Goal: Task Accomplishment & Management: Use online tool/utility

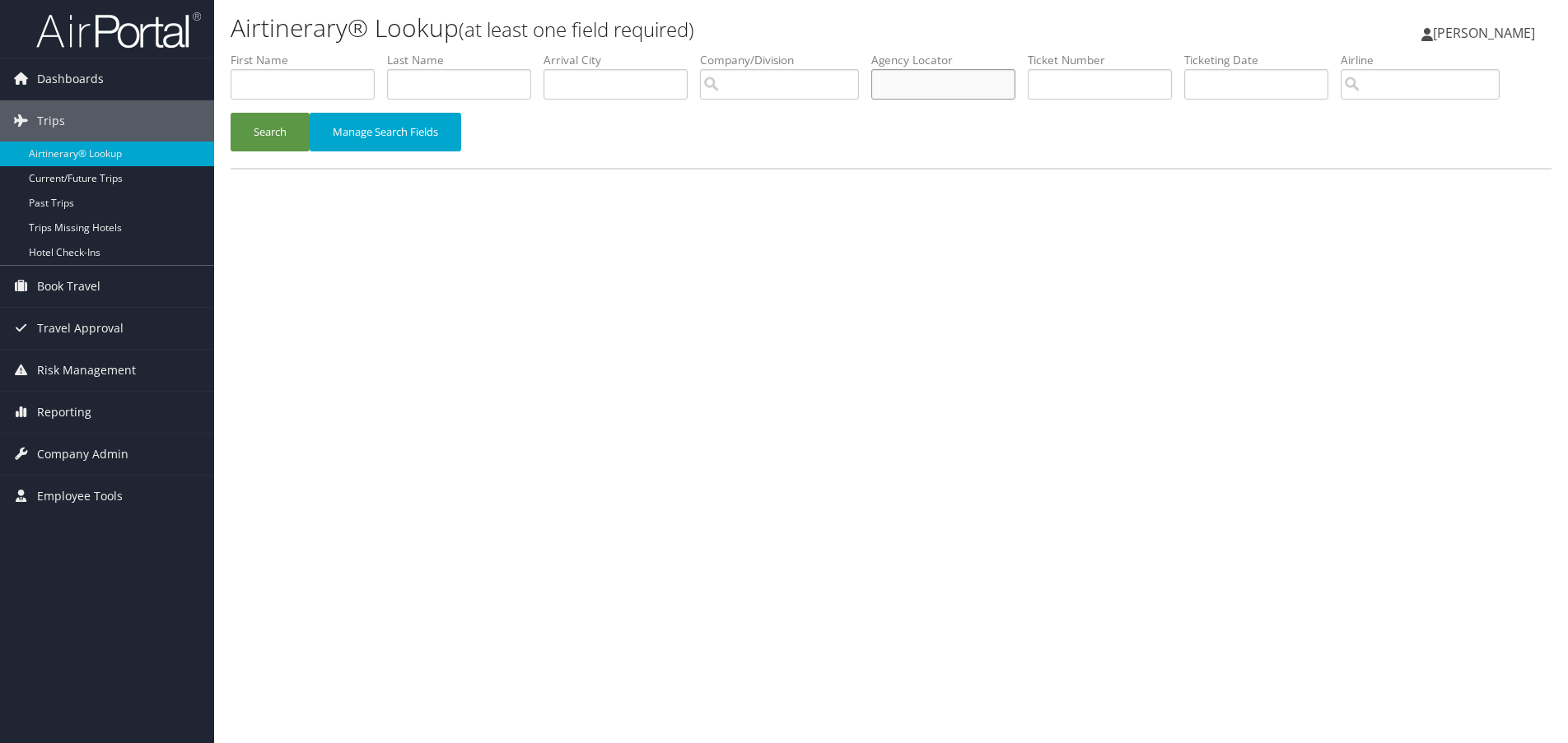
click at [961, 94] on input "text" at bounding box center [943, 84] width 144 height 31
paste input "UBPRYB"
type input "UBPRYB"
click at [268, 127] on button "Search" at bounding box center [269, 133] width 79 height 39
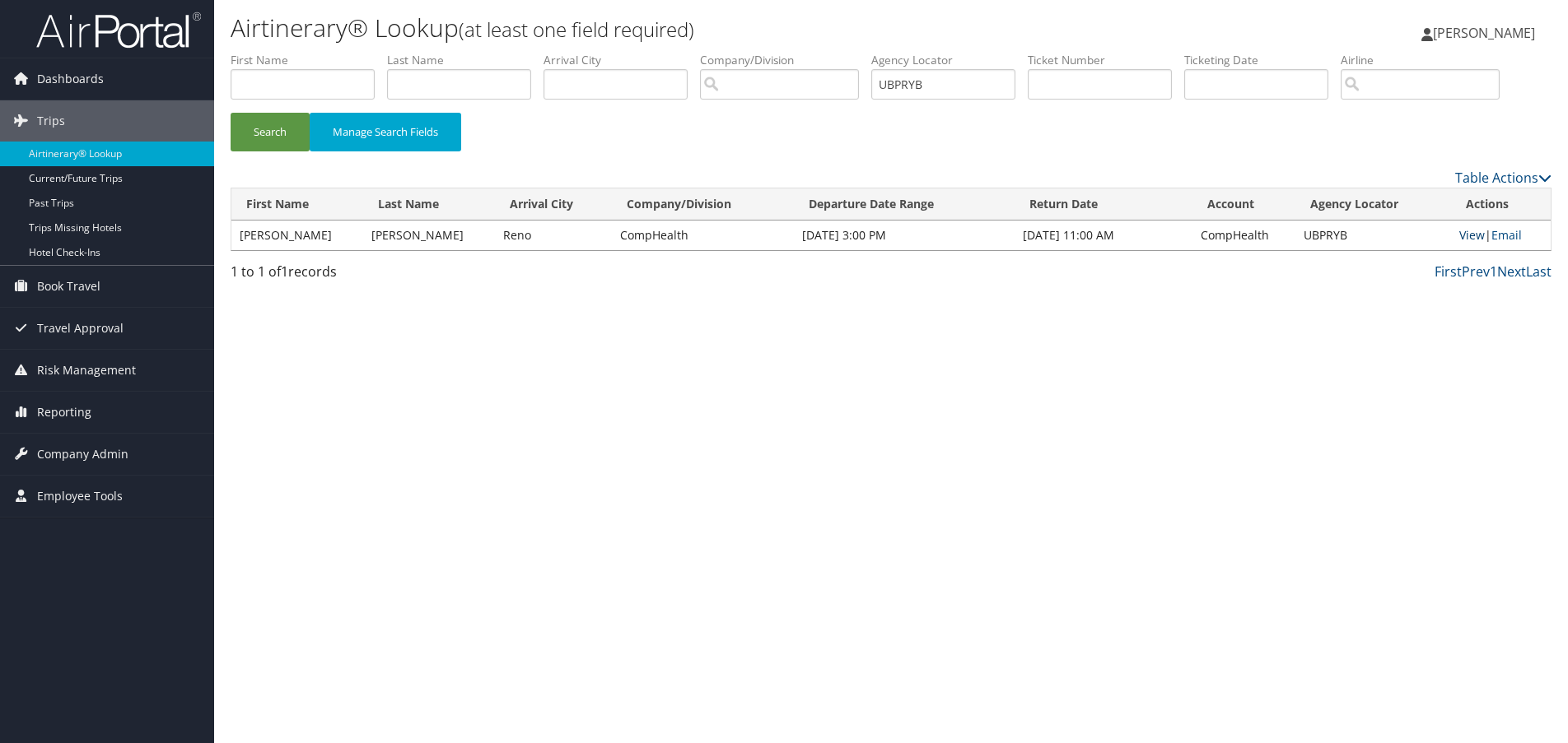
click at [1463, 232] on link "View" at bounding box center [1472, 235] width 26 height 16
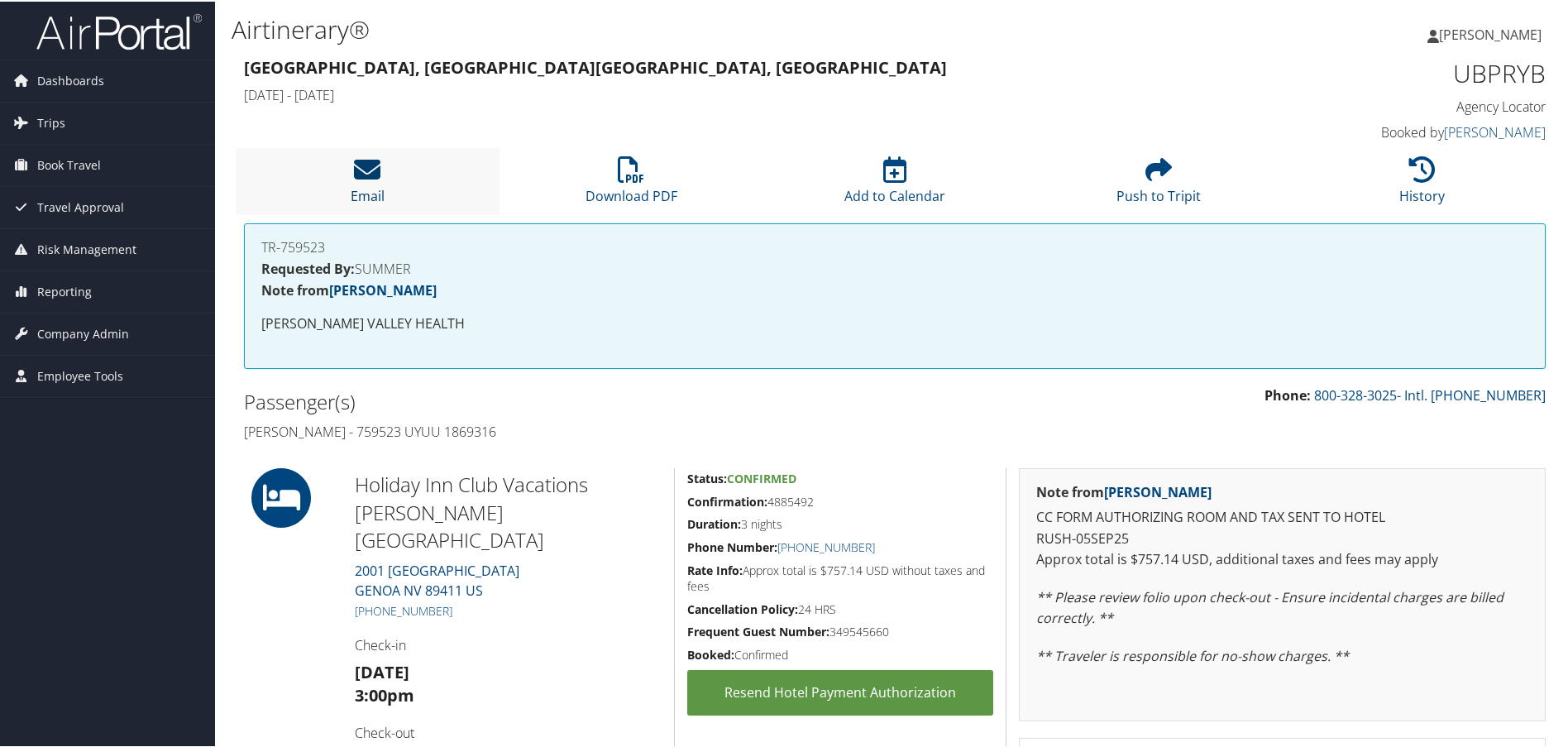
click at [356, 170] on icon at bounding box center [367, 168] width 26 height 26
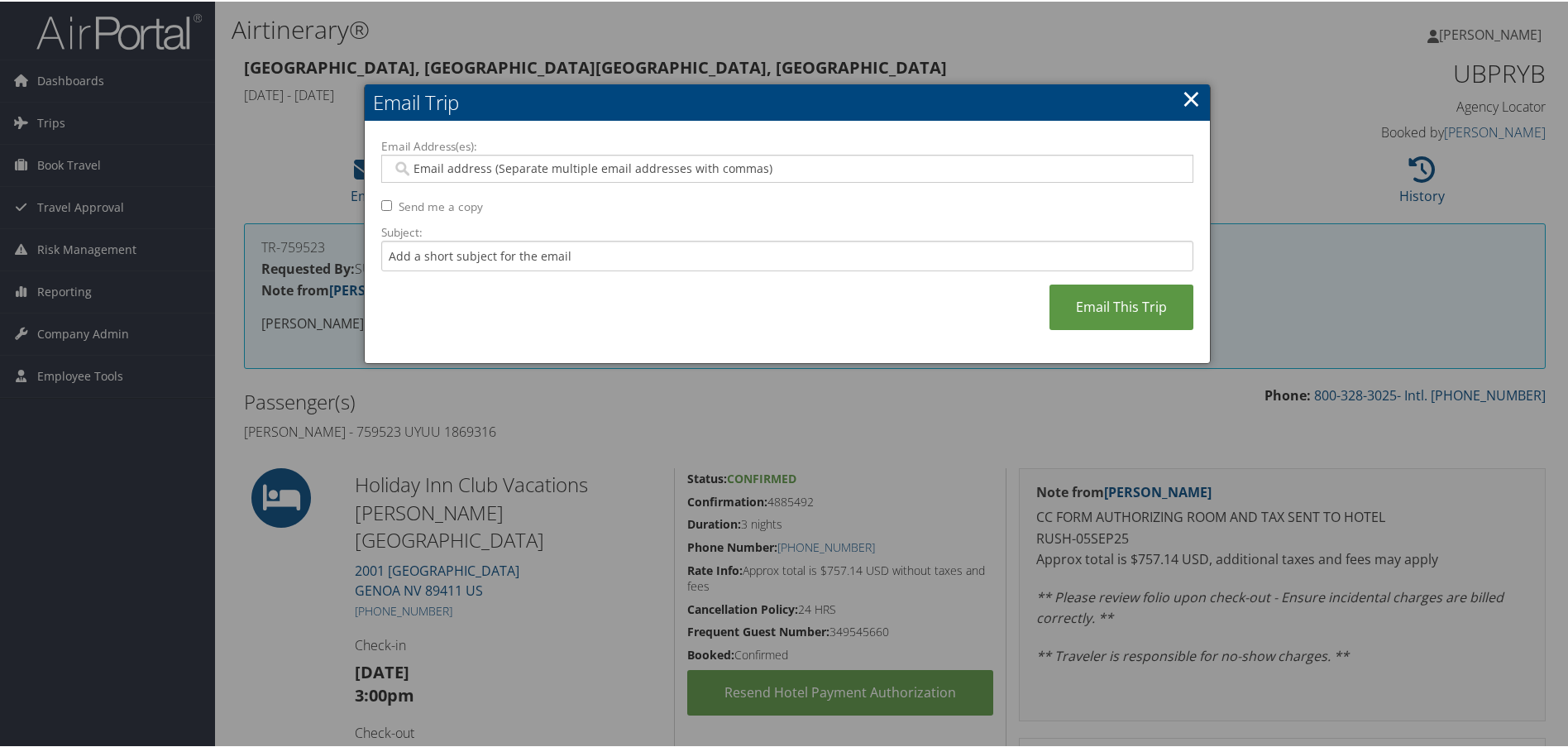
click at [574, 171] on input "Email Address(es):" at bounding box center [787, 167] width 790 height 17
type input "kenn"
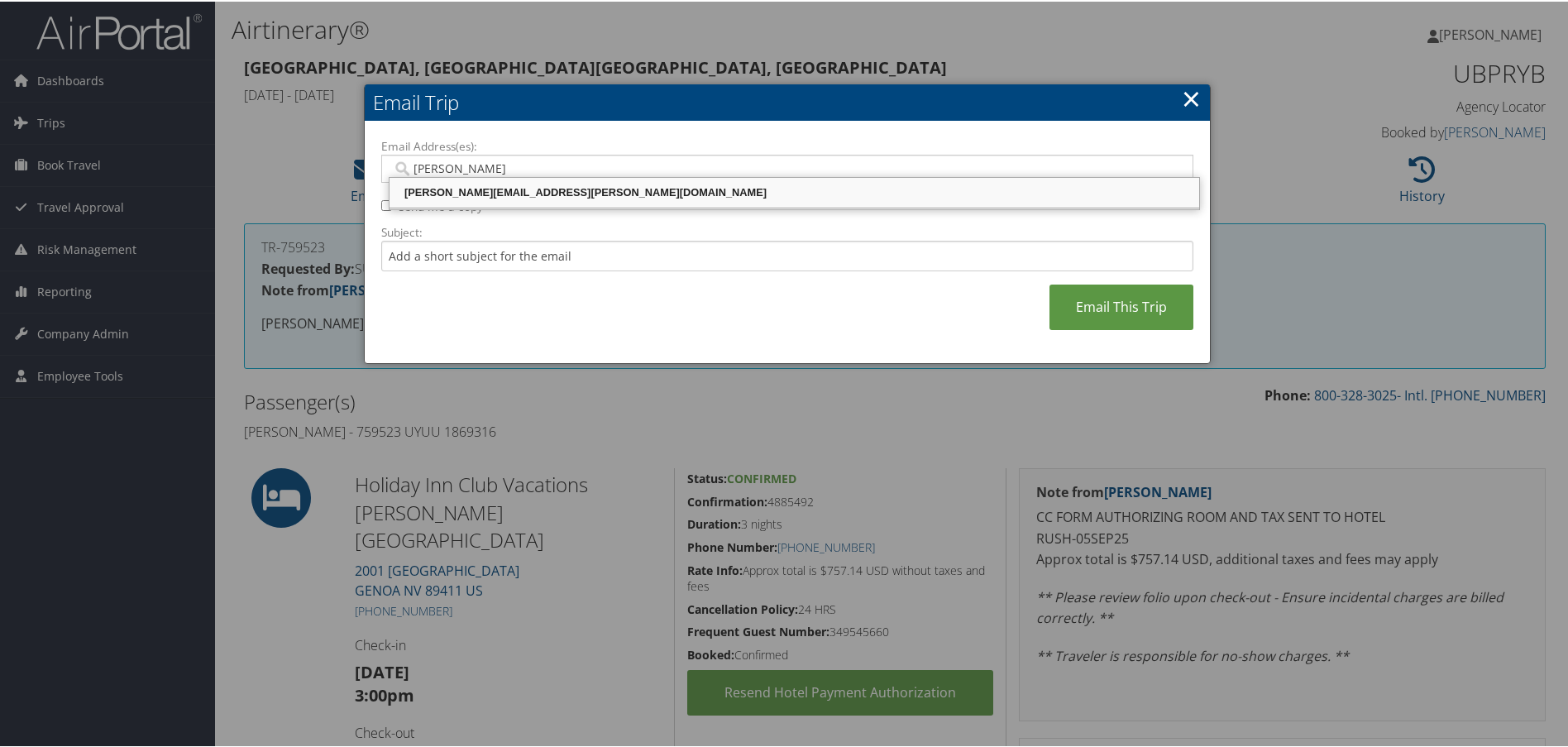
click at [582, 194] on div "KENNETH.ZACHARY@CHGHEALTHCARE.COM" at bounding box center [794, 191] width 805 height 17
type input "KENNETH.ZACHARY@CHGHEALTHCARE.COM"
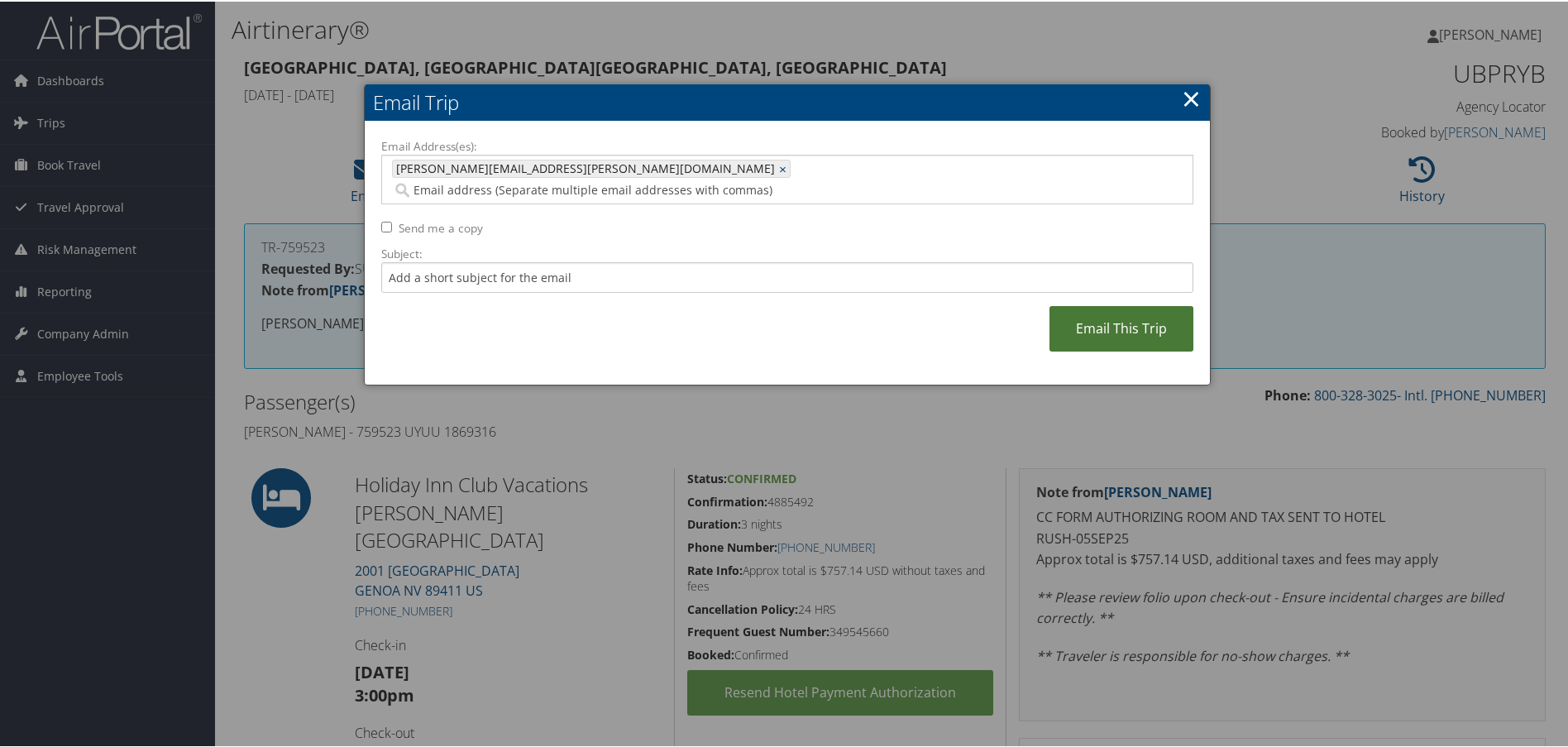
click at [1092, 305] on link "Email This Trip" at bounding box center [1121, 327] width 144 height 46
